Goal: Transaction & Acquisition: Purchase product/service

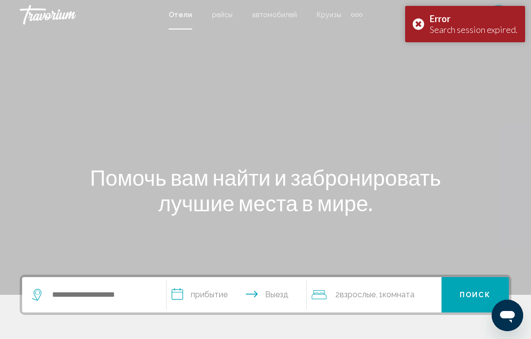
click at [218, 19] on span "рейсы" at bounding box center [222, 15] width 21 height 8
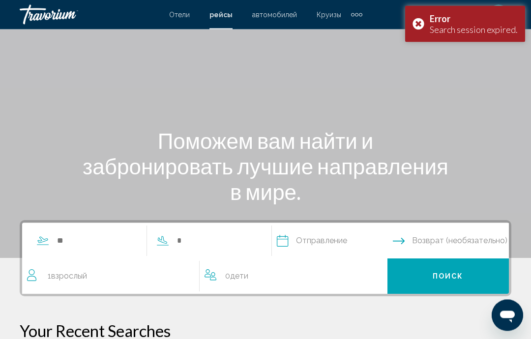
scroll to position [40, 0]
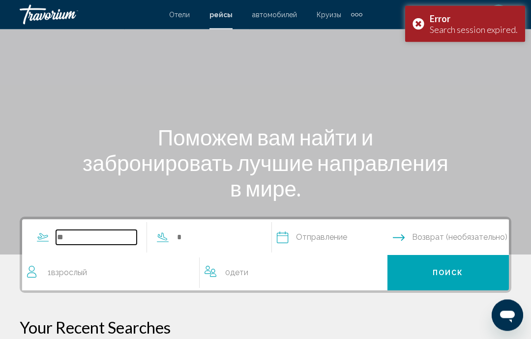
click at [65, 235] on input "Search widget" at bounding box center [96, 237] width 81 height 15
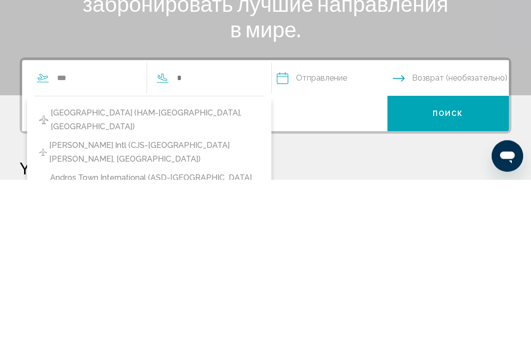
click at [179, 266] on span "[GEOGRAPHIC_DATA] (HAM-[GEOGRAPHIC_DATA], [GEOGRAPHIC_DATA])" at bounding box center [155, 280] width 208 height 28
type input "**********"
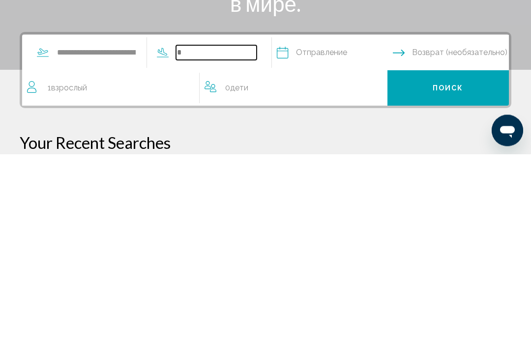
click at [254, 230] on input "Search widget" at bounding box center [216, 237] width 81 height 15
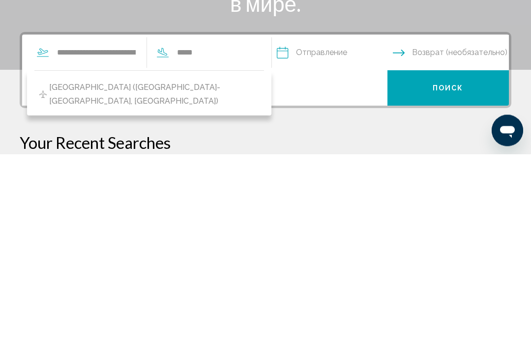
click at [182, 266] on span "[GEOGRAPHIC_DATA] ([GEOGRAPHIC_DATA]-[GEOGRAPHIC_DATA], [GEOGRAPHIC_DATA])" at bounding box center [154, 280] width 210 height 28
type input "**********"
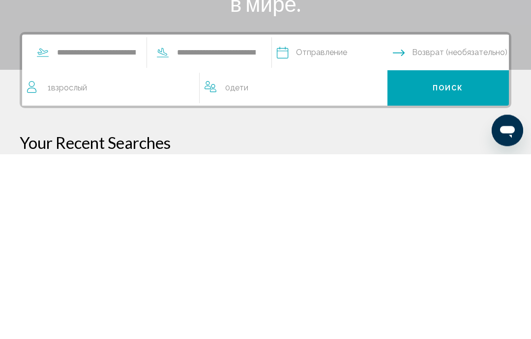
click at [369, 220] on input "Depart date" at bounding box center [334, 239] width 120 height 38
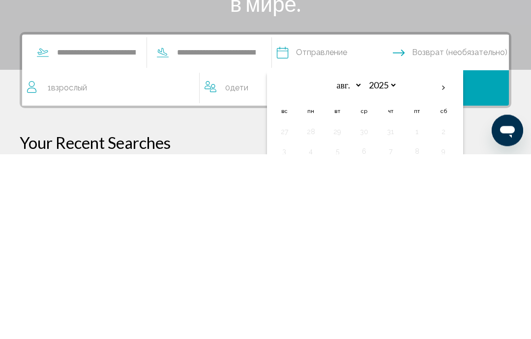
scroll to position [225, 0]
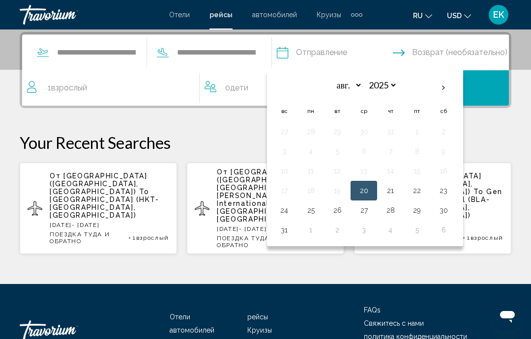
click at [457, 88] on th "Next month" at bounding box center [443, 88] width 27 height 22
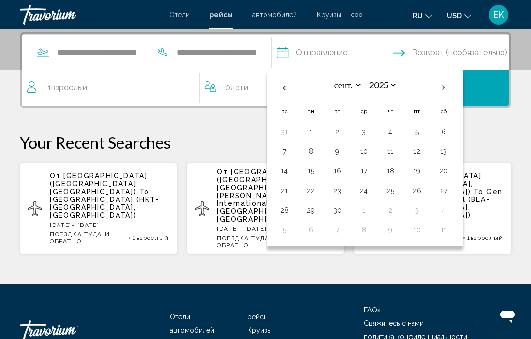
click at [457, 88] on th "Next month" at bounding box center [443, 88] width 27 height 22
select select "*"
click at [372, 129] on button "1" at bounding box center [364, 132] width 16 height 14
type input "**********"
select select "*"
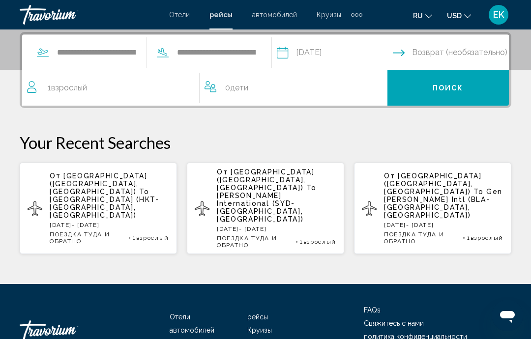
click at [479, 51] on input "Return date" at bounding box center [453, 54] width 120 height 38
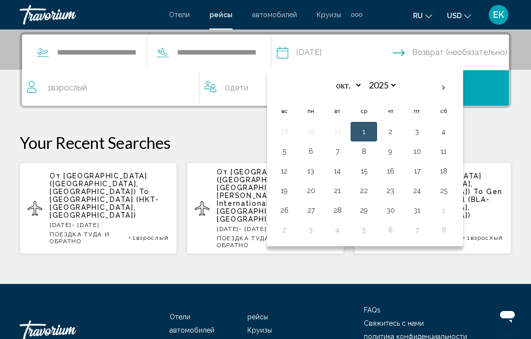
click at [425, 152] on button "10" at bounding box center [417, 151] width 16 height 14
type input "**********"
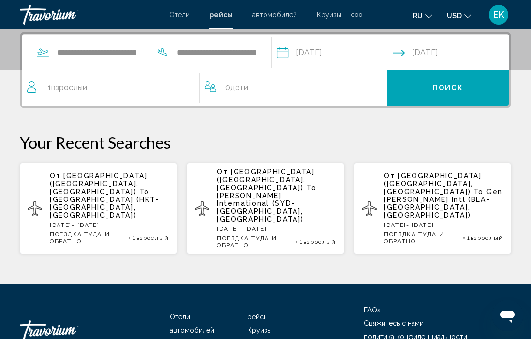
click at [466, 88] on button "Поиск" at bounding box center [448, 87] width 122 height 35
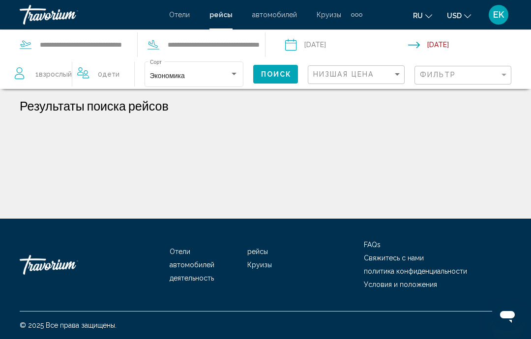
scroll to position [39, 0]
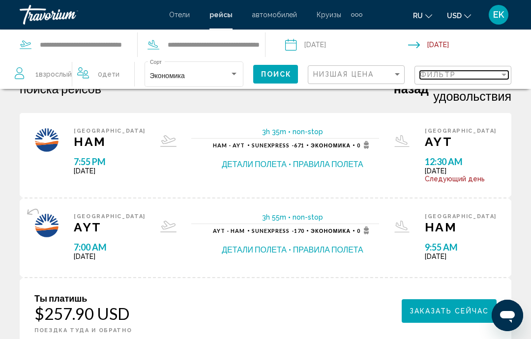
click at [502, 76] on div "Filter" at bounding box center [503, 75] width 9 height 8
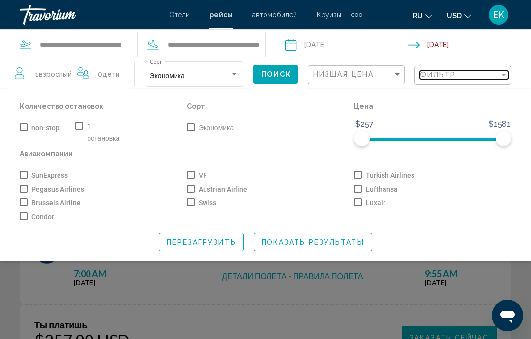
scroll to position [26, 0]
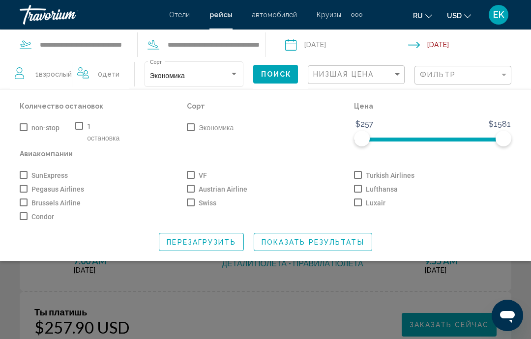
click at [464, 204] on div "Luxair" at bounding box center [432, 203] width 167 height 14
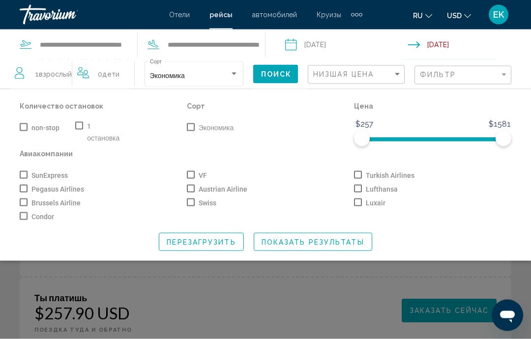
scroll to position [312, 0]
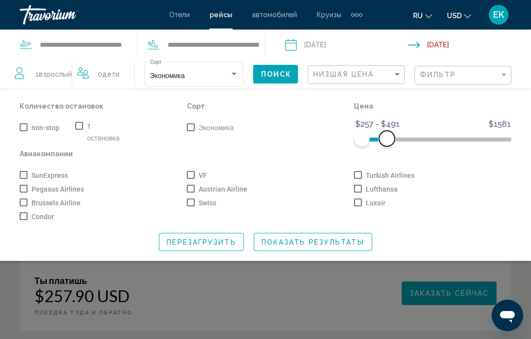
scroll to position [352, 0]
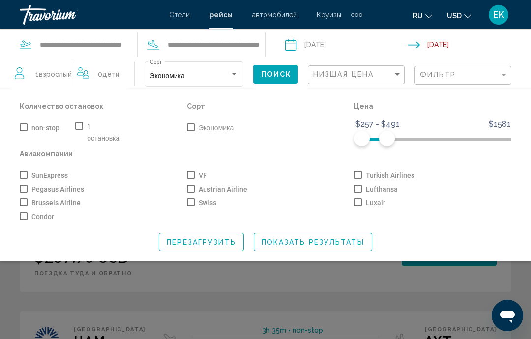
click at [338, 246] on span "Показать результаты" at bounding box center [312, 242] width 103 height 8
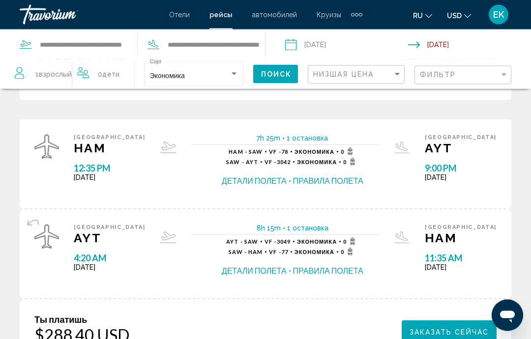
scroll to position [800, 0]
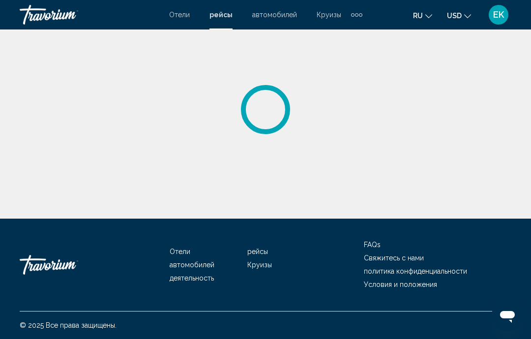
scroll to position [39, 0]
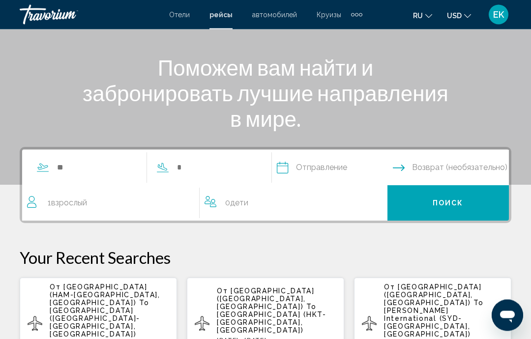
scroll to position [110, 0]
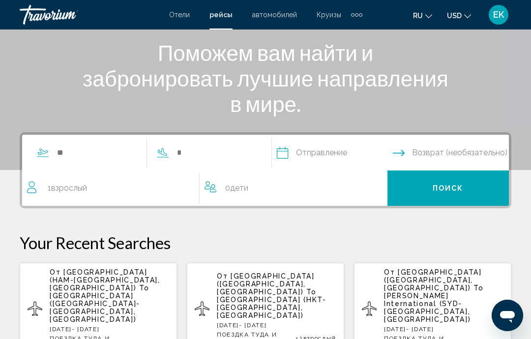
click at [129, 142] on div "Search widget" at bounding box center [142, 152] width 230 height 35
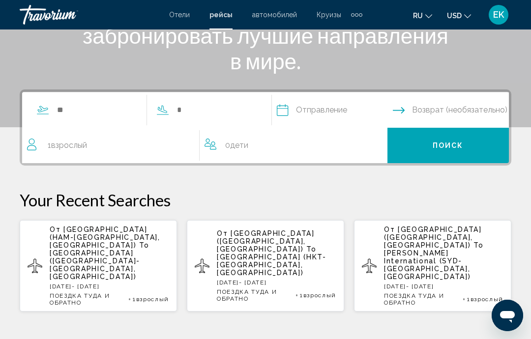
scroll to position [225, 0]
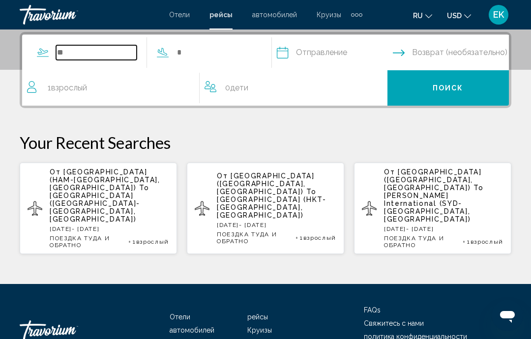
click at [67, 54] on input "Search widget" at bounding box center [96, 52] width 81 height 15
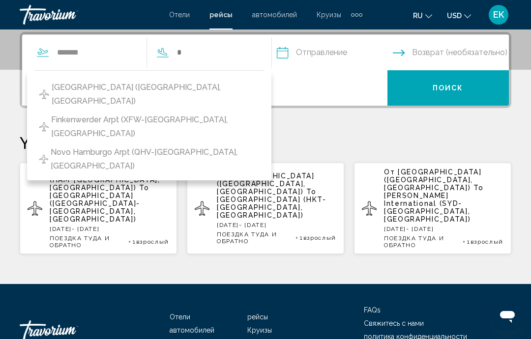
click at [175, 79] on button "[GEOGRAPHIC_DATA] ([GEOGRAPHIC_DATA], [GEOGRAPHIC_DATA])" at bounding box center [149, 94] width 230 height 32
type input "**********"
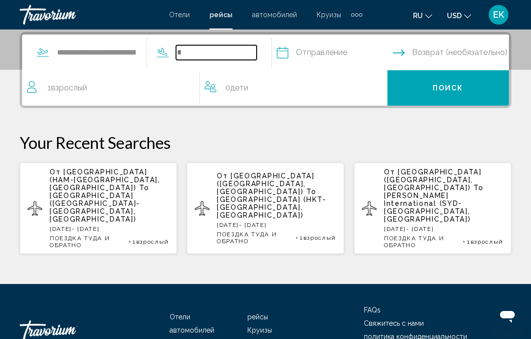
click at [257, 49] on input "Search widget" at bounding box center [216, 52] width 81 height 15
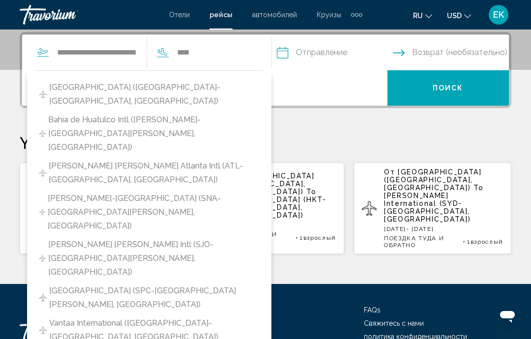
click at [176, 86] on span "[GEOGRAPHIC_DATA] ([GEOGRAPHIC_DATA]-[GEOGRAPHIC_DATA], [GEOGRAPHIC_DATA])" at bounding box center [154, 95] width 210 height 28
type input "**********"
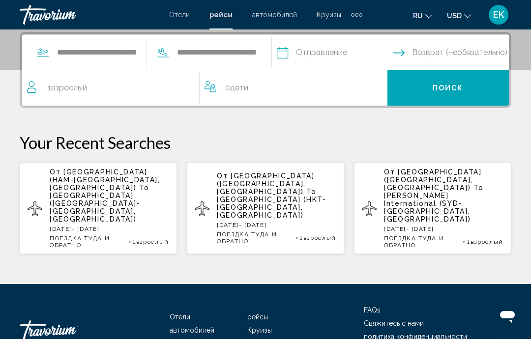
click at [357, 49] on input "Depart date" at bounding box center [334, 54] width 120 height 38
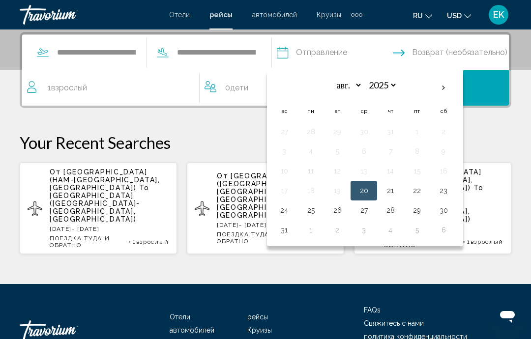
click at [457, 86] on th "Next month" at bounding box center [443, 88] width 27 height 22
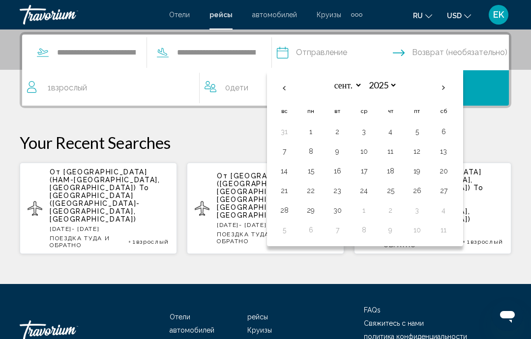
click at [457, 88] on th "Next month" at bounding box center [443, 88] width 27 height 22
select select "*"
click at [372, 129] on button "1" at bounding box center [364, 132] width 16 height 14
type input "**********"
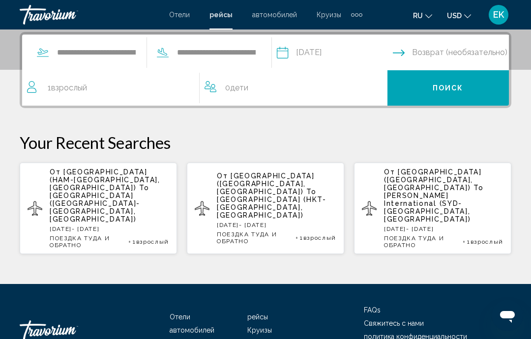
click at [423, 51] on input "Return date" at bounding box center [453, 54] width 120 height 38
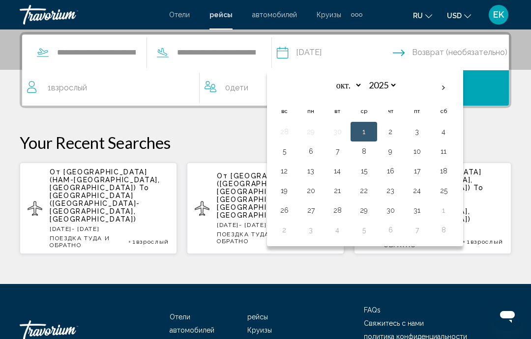
click at [398, 151] on button "9" at bounding box center [390, 151] width 16 height 14
type input "**********"
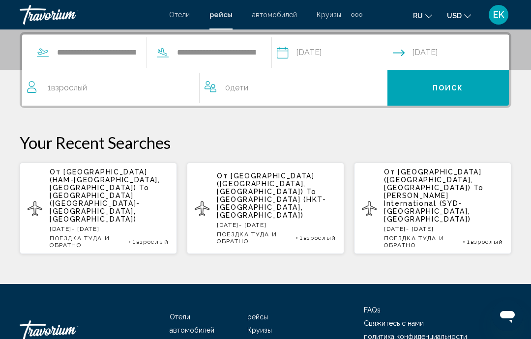
click at [452, 86] on span "Поиск" at bounding box center [447, 89] width 31 height 8
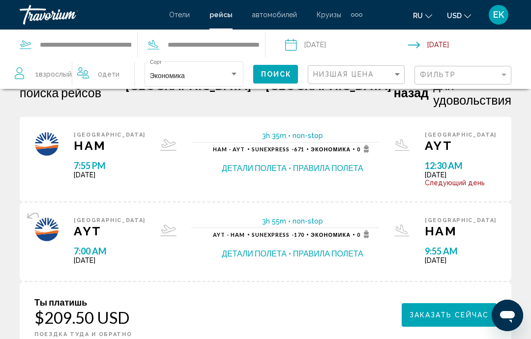
scroll to position [41, 0]
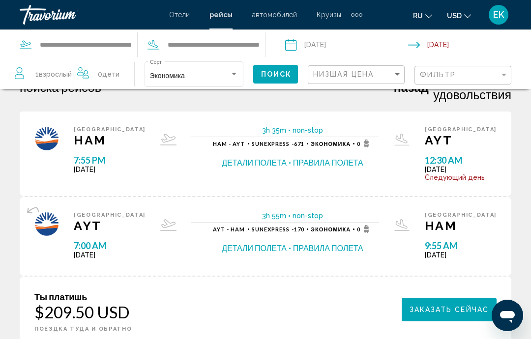
click at [293, 157] on button "Правила полета" at bounding box center [328, 162] width 70 height 11
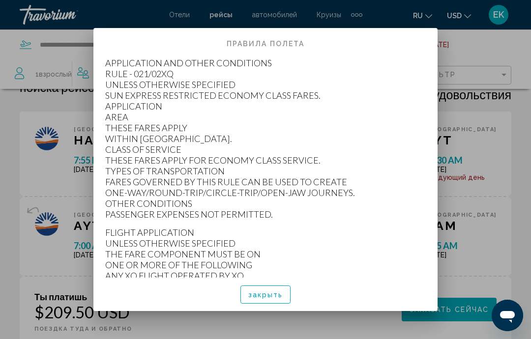
scroll to position [0, 0]
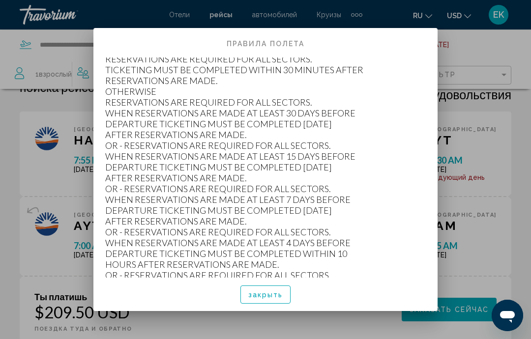
click at [265, 299] on span "закрыть" at bounding box center [265, 295] width 35 height 8
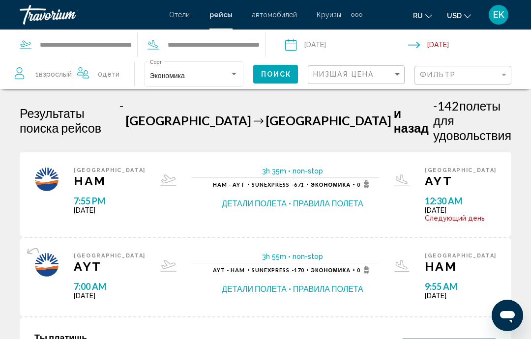
scroll to position [41, 0]
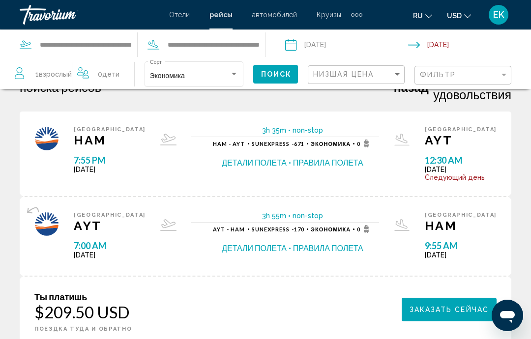
click at [89, 155] on span "7:55 PM" at bounding box center [110, 160] width 72 height 11
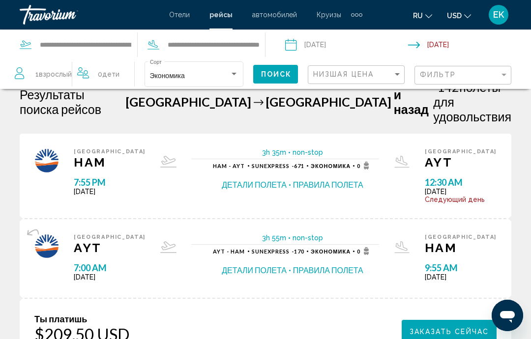
scroll to position [0, 0]
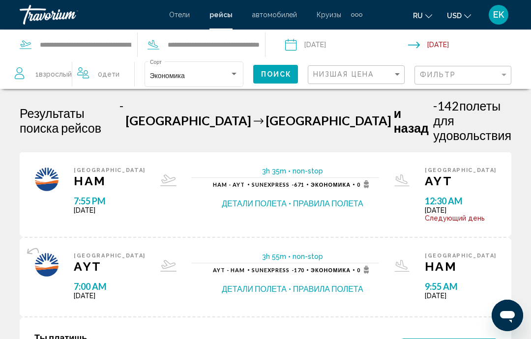
click at [452, 38] on input "Return date: Oct 9, 2025" at bounding box center [471, 46] width 127 height 32
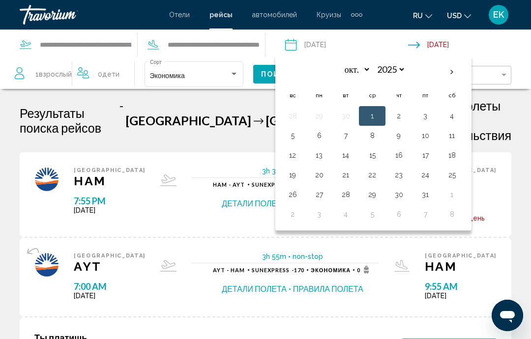
click at [426, 141] on button "10" at bounding box center [425, 136] width 16 height 14
type input "**********"
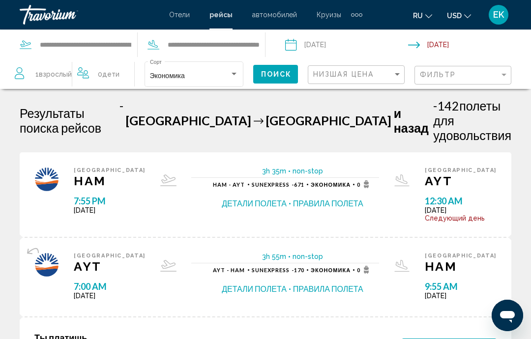
click at [274, 75] on span "Поиск" at bounding box center [276, 75] width 31 height 8
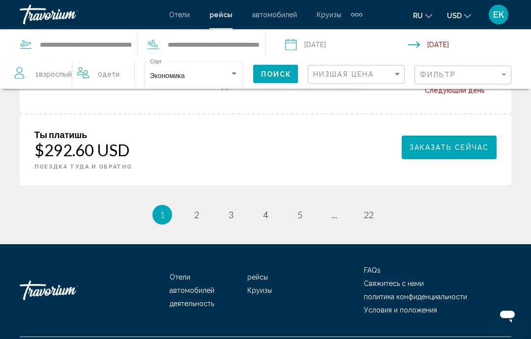
scroll to position [1483, 0]
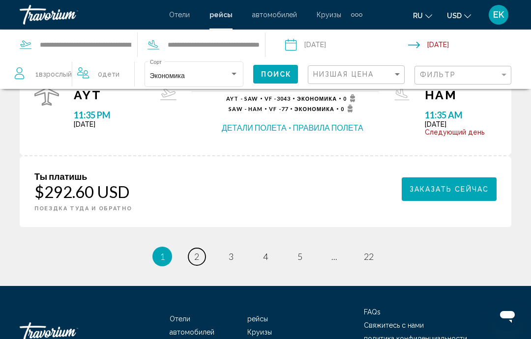
click at [198, 251] on span "2" at bounding box center [196, 256] width 5 height 11
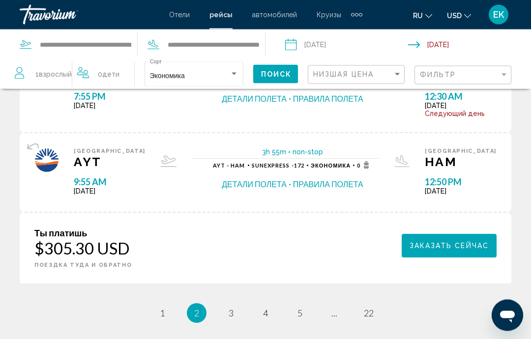
scroll to position [1516, 0]
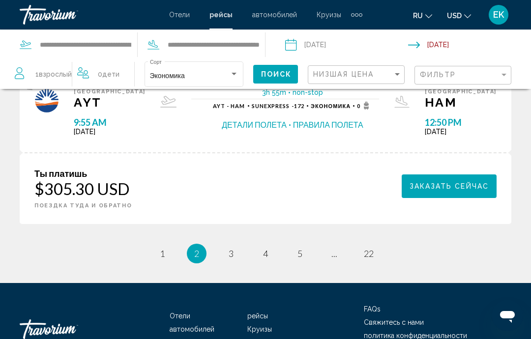
click at [243, 244] on ul "2 / 22 page 1 You're on page 2 page 3 page 4 page 5 page ... page 22" at bounding box center [265, 254] width 491 height 20
click at [237, 245] on link "page 3" at bounding box center [231, 253] width 17 height 17
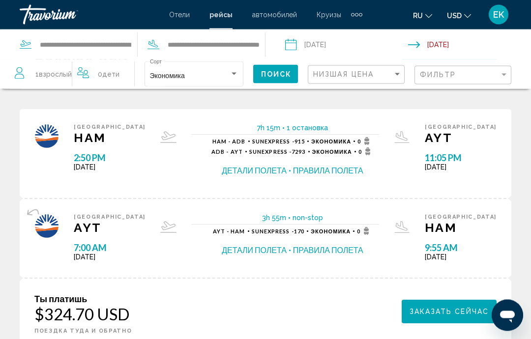
scroll to position [551, 0]
